Goal: Transaction & Acquisition: Obtain resource

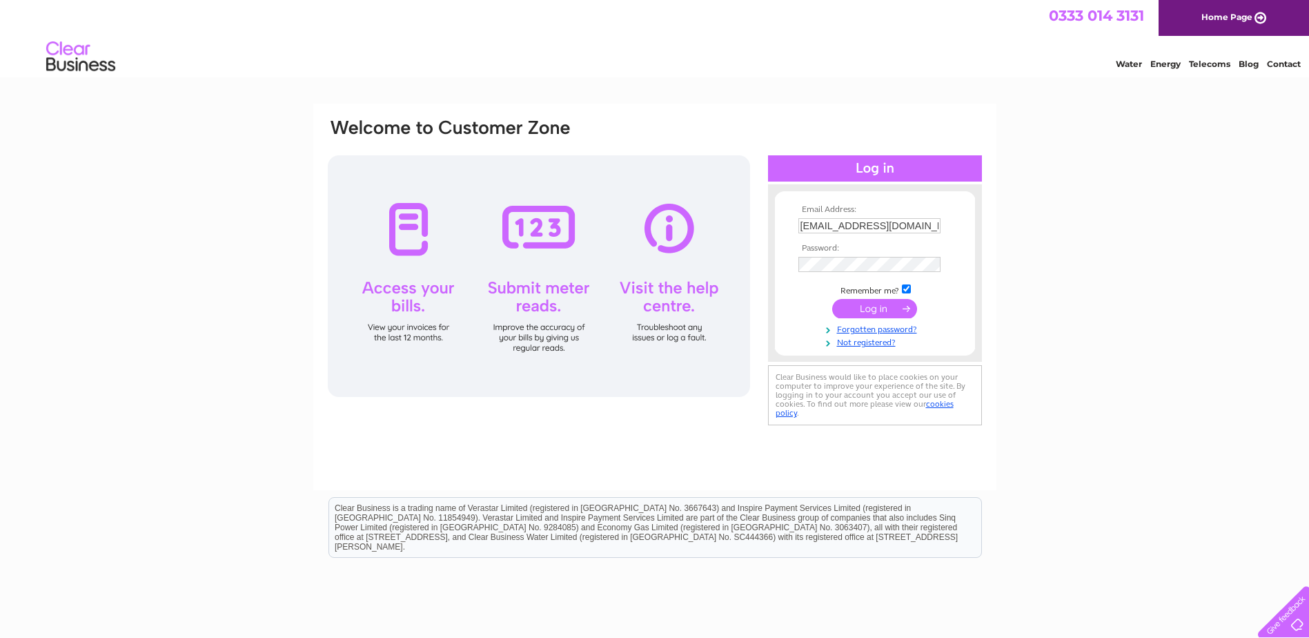
click at [876, 311] on input "submit" at bounding box center [874, 308] width 85 height 19
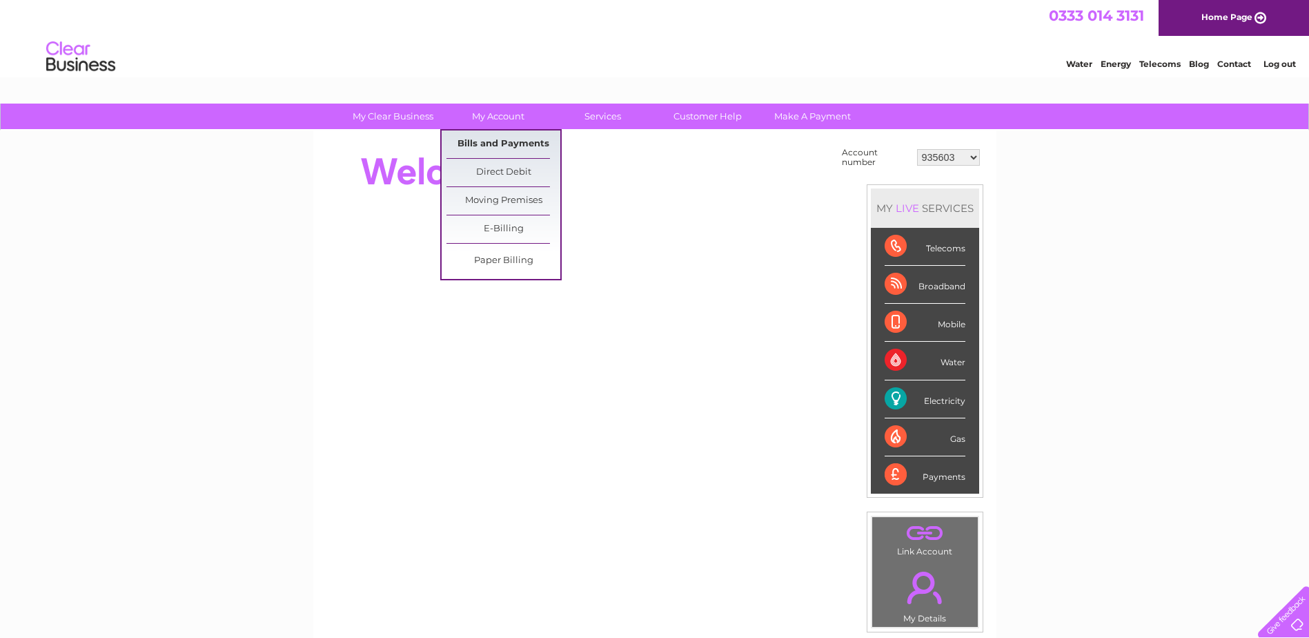
click at [485, 142] on link "Bills and Payments" at bounding box center [504, 144] width 114 height 28
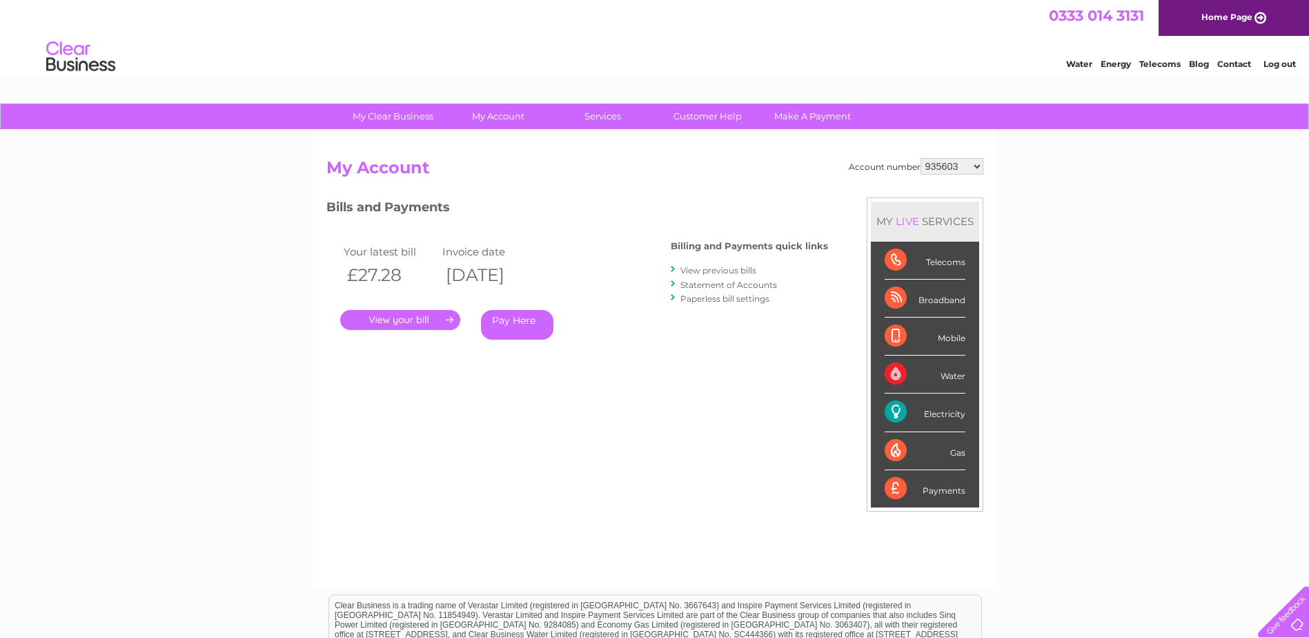
click at [413, 322] on link "." at bounding box center [400, 320] width 120 height 20
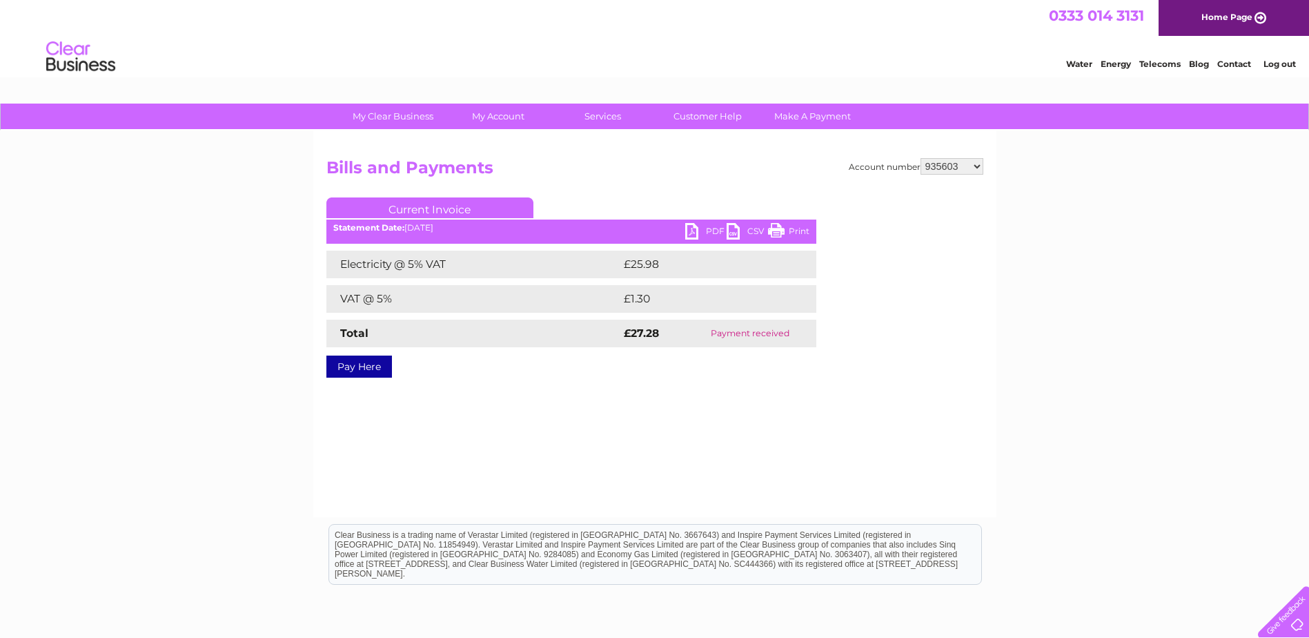
click at [685, 229] on link "PDF" at bounding box center [705, 233] width 41 height 20
click at [1280, 61] on link "Log out" at bounding box center [1280, 64] width 32 height 10
